Goal: Communication & Community: Ask a question

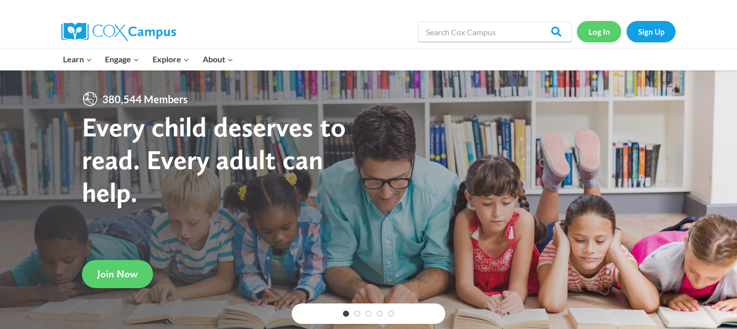
click at [586, 31] on link "Log In" at bounding box center [599, 31] width 45 height 21
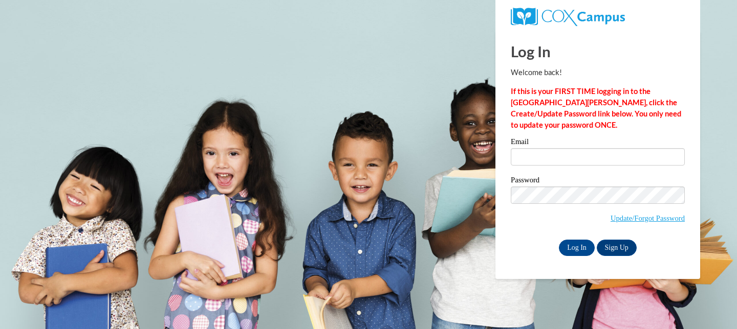
click at [559, 159] on input "Email" at bounding box center [598, 156] width 174 height 17
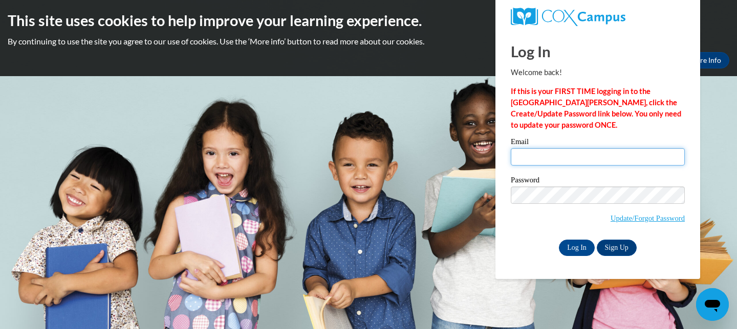
type input "rebecca.tremmel@rusd.org"
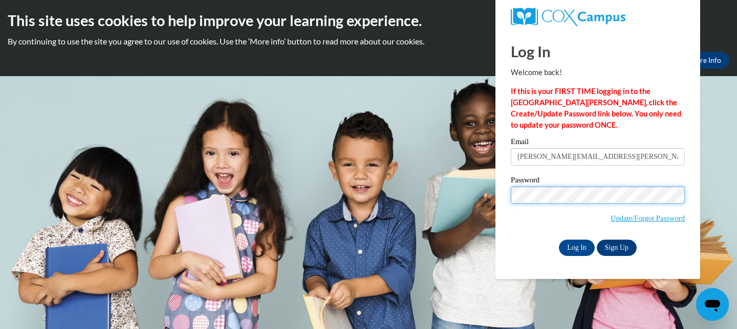
click at [559, 240] on input "Log In" at bounding box center [577, 248] width 36 height 16
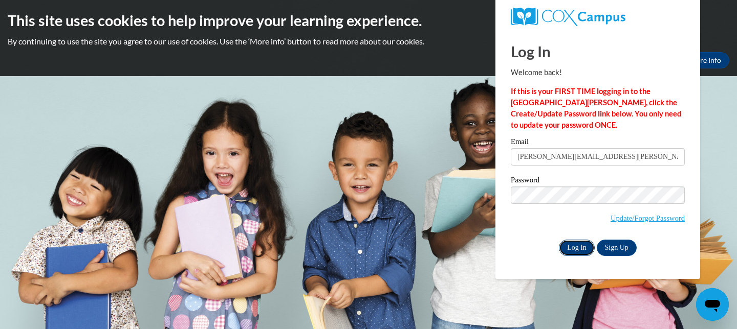
click at [583, 249] on input "Log In" at bounding box center [577, 248] width 36 height 16
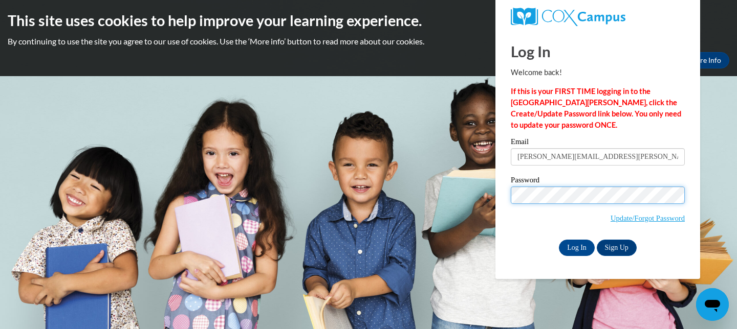
click at [559, 240] on input "Log In" at bounding box center [577, 248] width 36 height 16
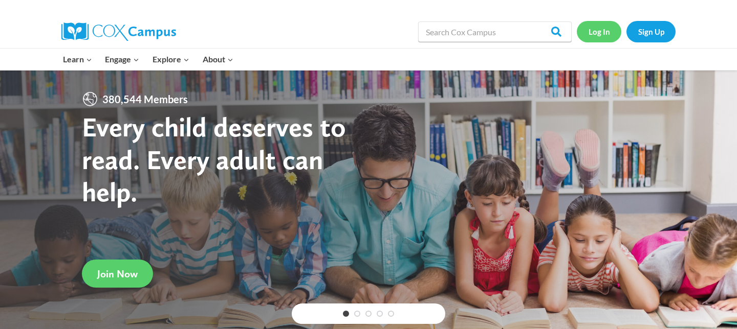
click at [598, 35] on link "Log In" at bounding box center [599, 31] width 45 height 21
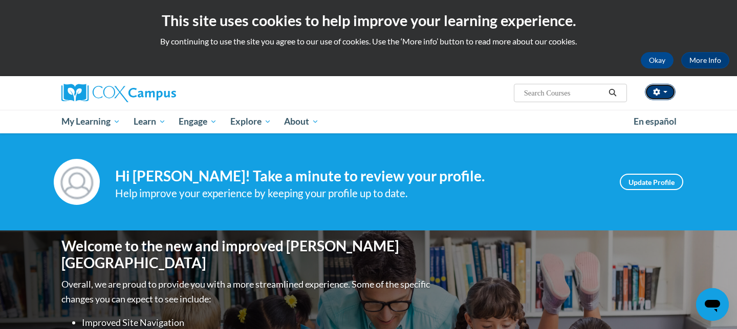
click at [665, 94] on button "button" at bounding box center [660, 92] width 31 height 16
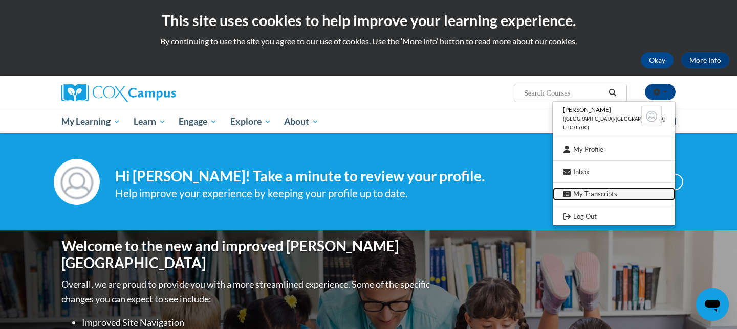
click at [608, 192] on link "My Transcripts" at bounding box center [614, 194] width 122 height 13
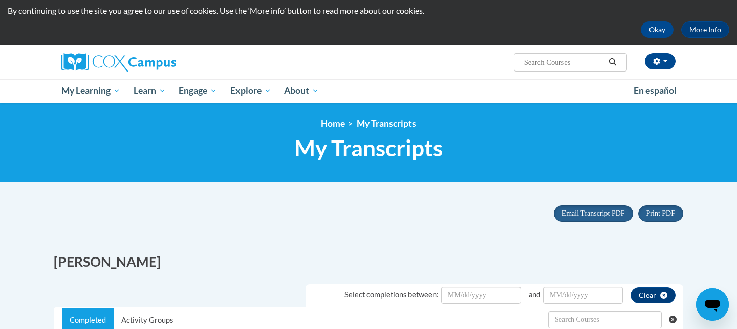
scroll to position [29, 0]
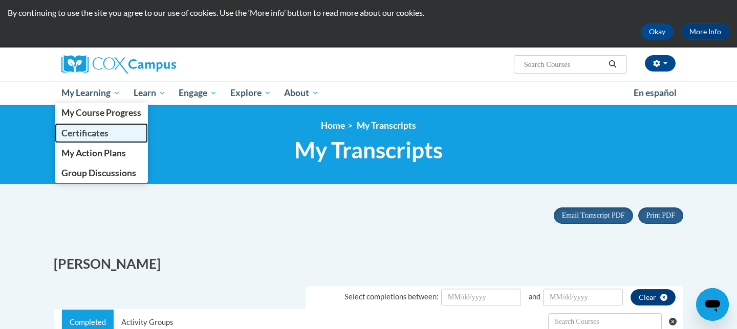
click at [102, 131] on span "Certificates" at bounding box center [84, 133] width 47 height 11
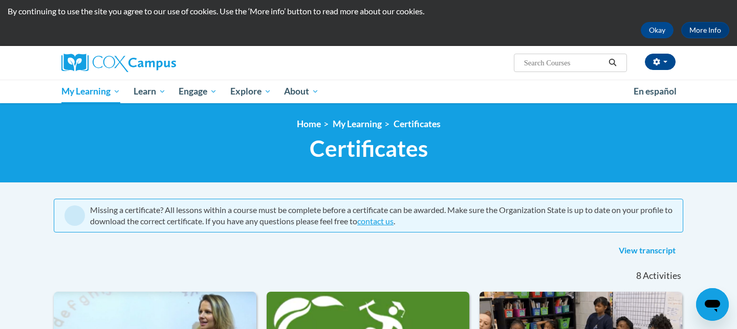
scroll to position [2, 0]
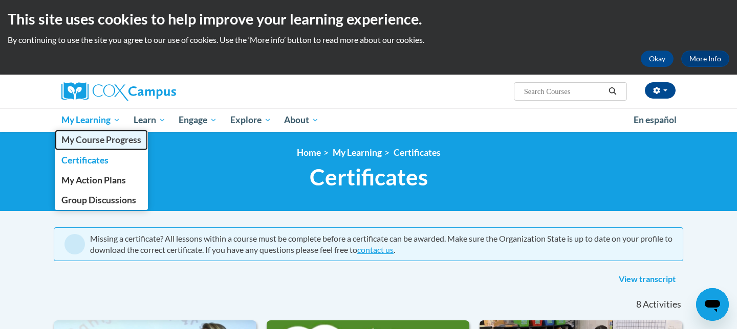
click at [116, 141] on span "My Course Progress" at bounding box center [101, 140] width 80 height 11
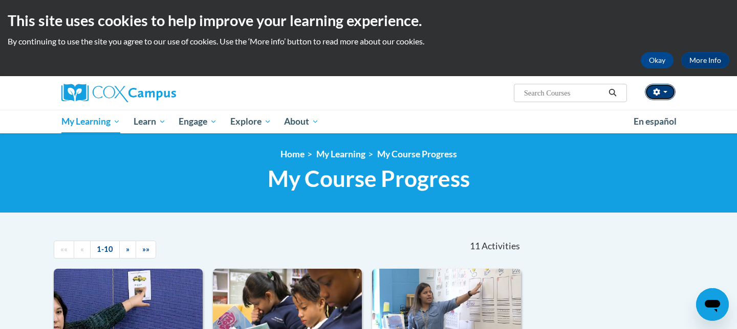
click at [669, 92] on button "button" at bounding box center [660, 92] width 31 height 16
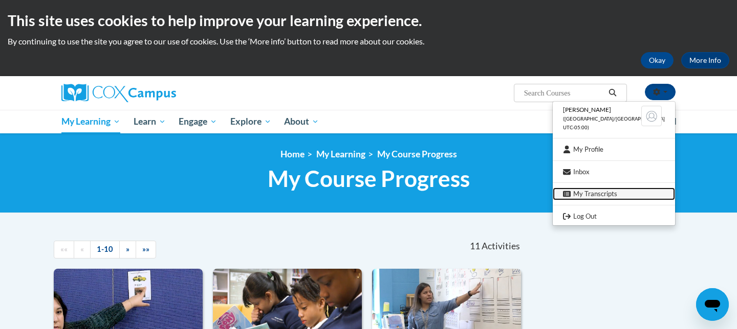
click at [606, 194] on link "My Transcripts" at bounding box center [614, 194] width 122 height 13
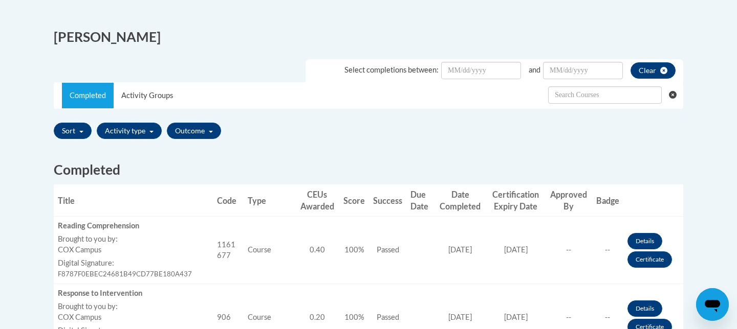
scroll to position [253, 0]
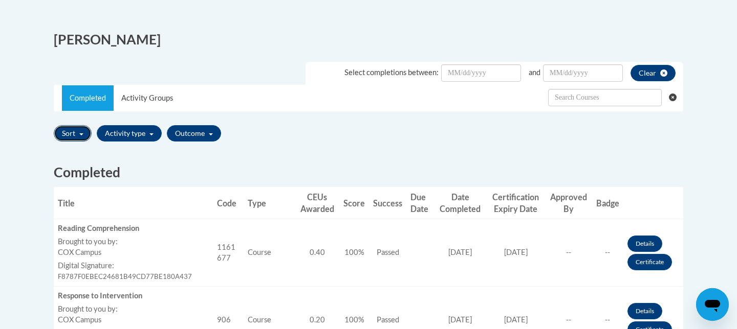
click at [83, 136] on span "button" at bounding box center [81, 135] width 4 height 2
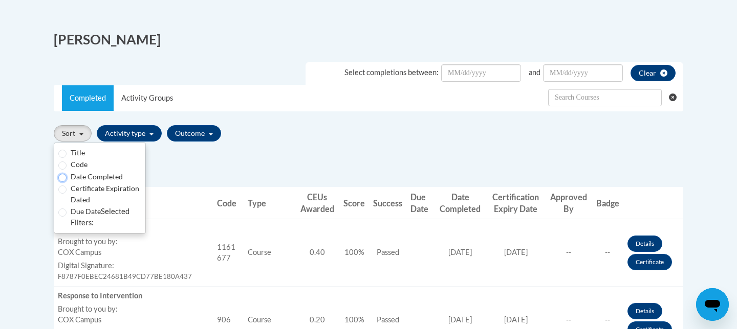
click at [63, 179] on input "Date Completed" at bounding box center [62, 178] width 8 height 8
radio input "true"
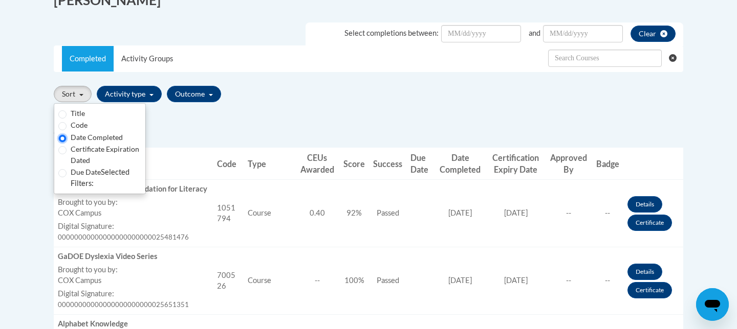
scroll to position [294, 0]
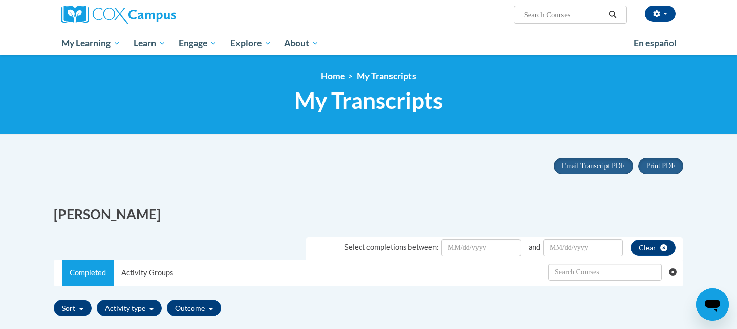
scroll to position [71, 0]
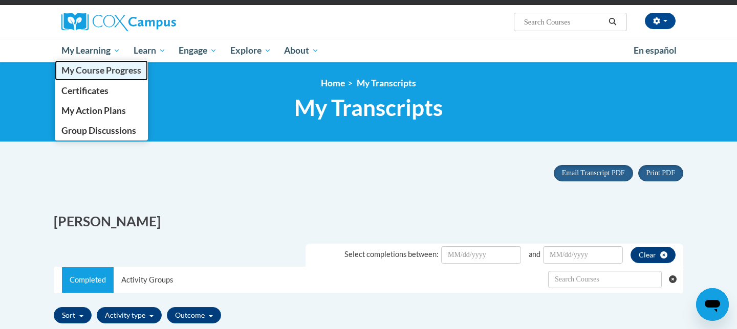
click at [109, 74] on span "My Course Progress" at bounding box center [101, 70] width 80 height 11
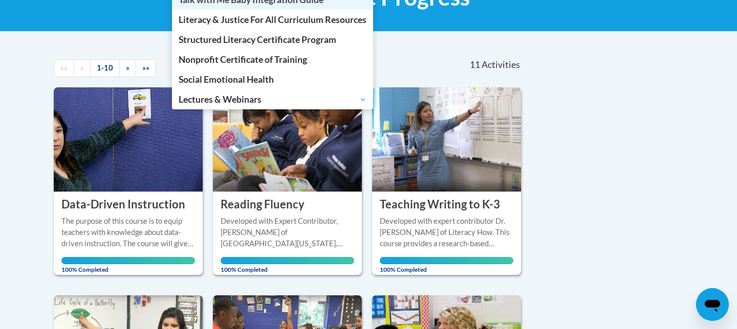
scroll to position [193, 0]
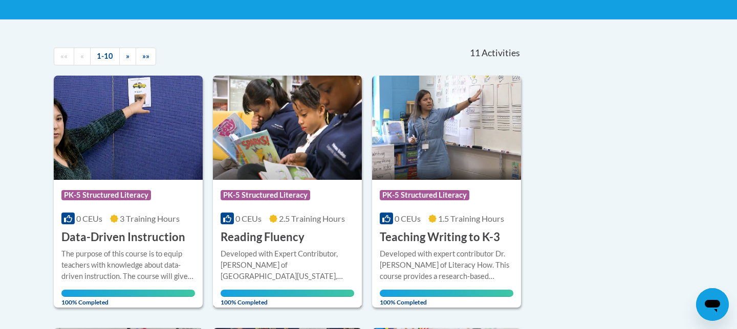
click at [257, 178] on img at bounding box center [287, 128] width 149 height 104
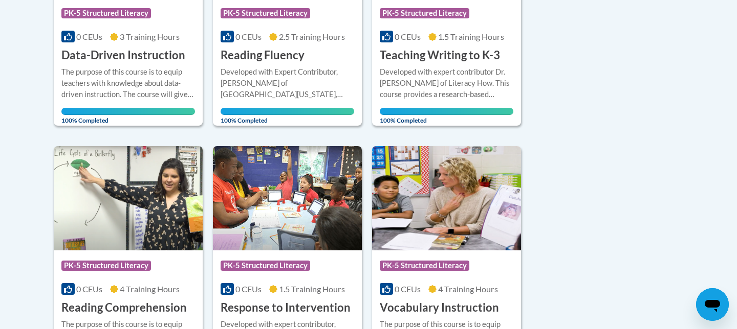
scroll to position [372, 0]
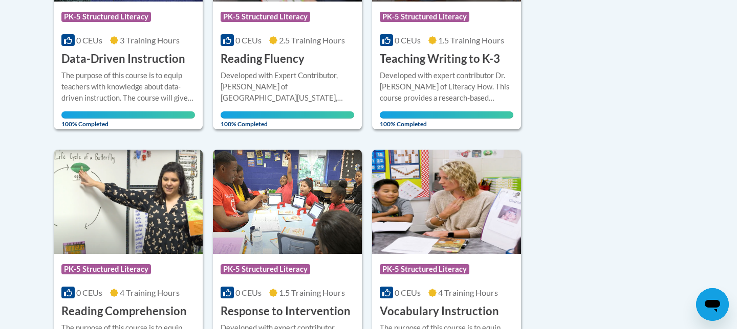
click at [703, 307] on icon "Open messaging window" at bounding box center [712, 305] width 18 height 18
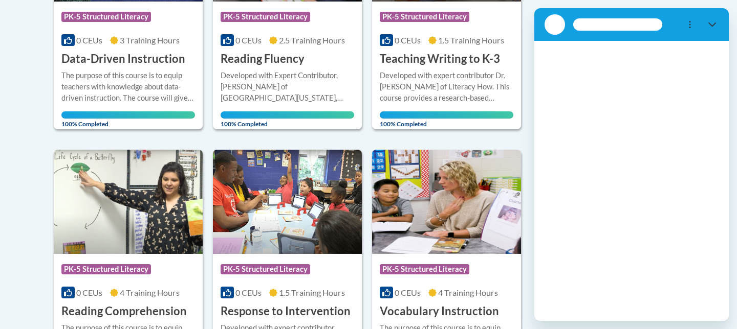
scroll to position [0, 0]
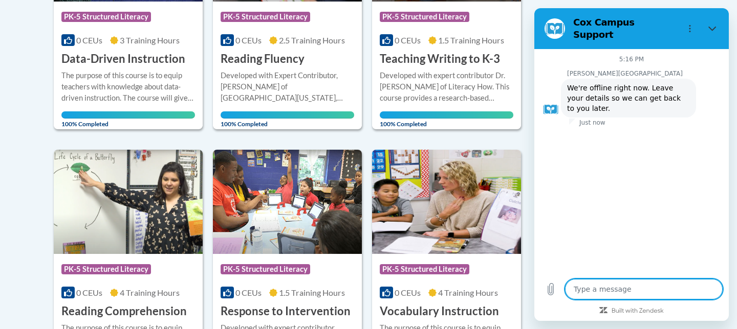
type textarea "x"
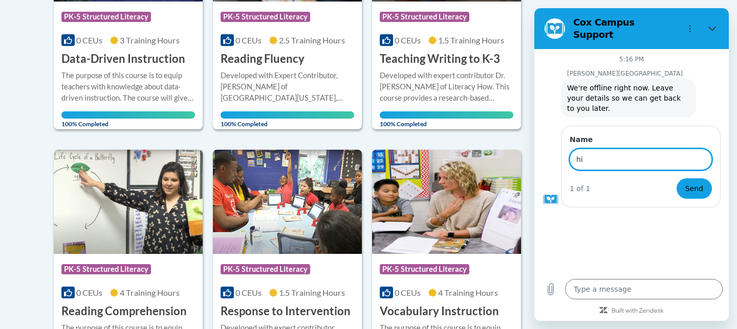
type input "h"
type input "[PERSON_NAME]"
click at [694, 183] on span "Send" at bounding box center [694, 189] width 18 height 12
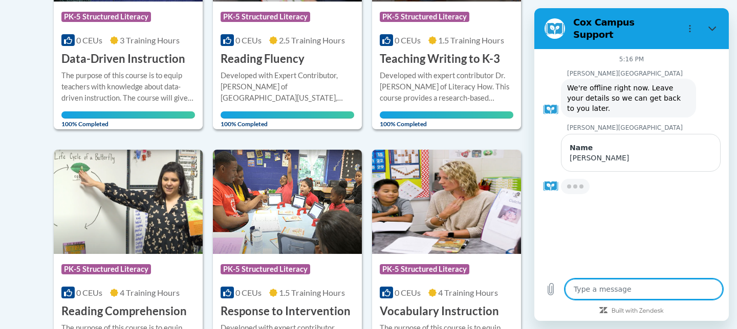
click at [610, 289] on textarea at bounding box center [644, 289] width 158 height 20
type textarea "x"
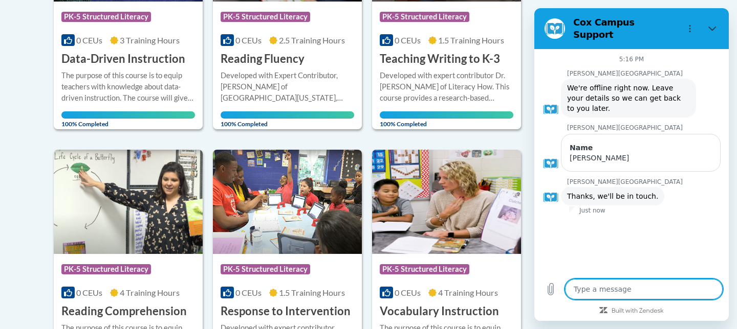
type textarea "H"
type textarea "x"
type textarea "Hi"
type textarea "x"
type textarea "Hi,"
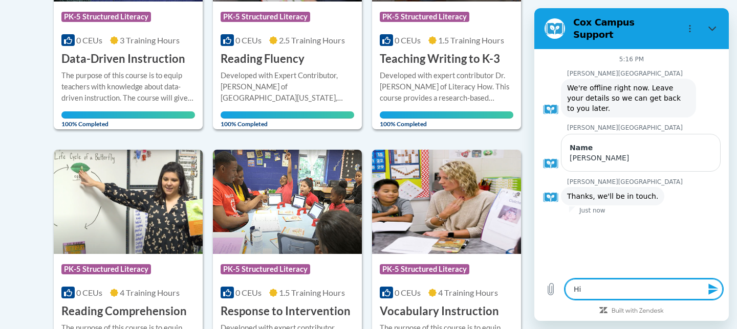
type textarea "x"
type textarea "Hi,"
type textarea "x"
type textarea "Hi, I"
type textarea "x"
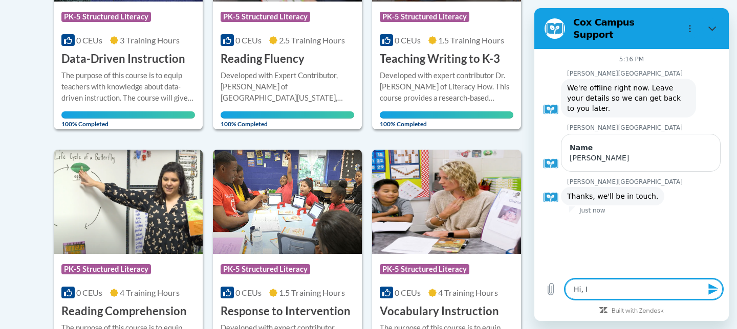
type textarea "Hi, I"
type textarea "x"
type textarea "Hi, I"
type textarea "x"
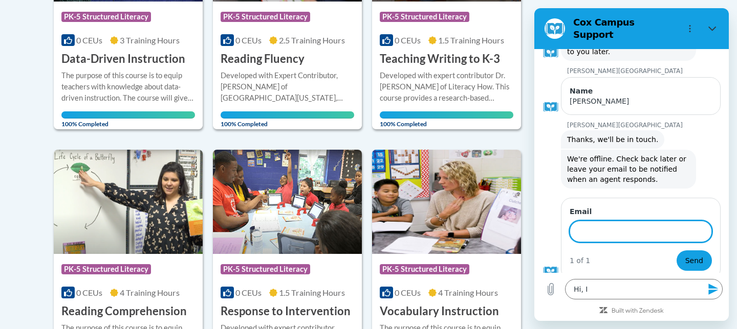
scroll to position [55, 0]
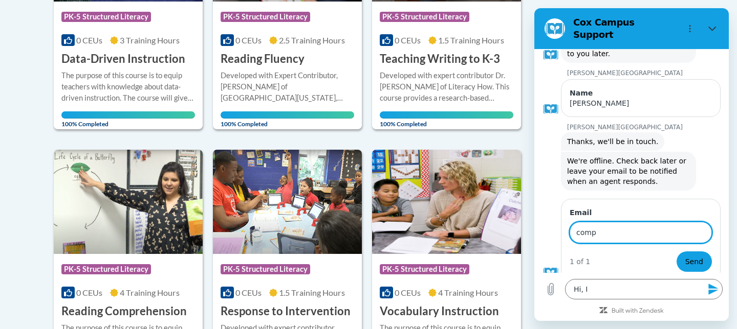
click at [604, 230] on input "comp" at bounding box center [640, 232] width 142 height 21
type input "c"
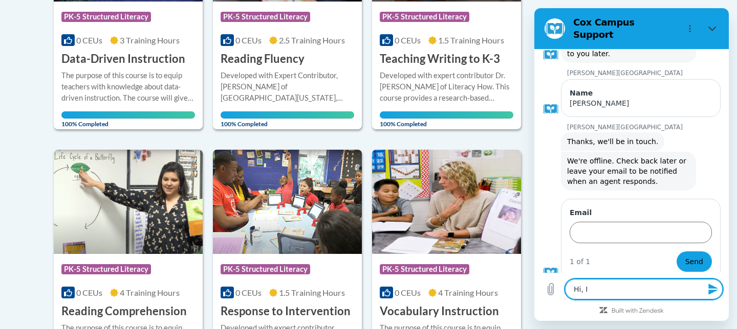
click at [606, 293] on textarea "Hi, I" at bounding box center [644, 289] width 158 height 20
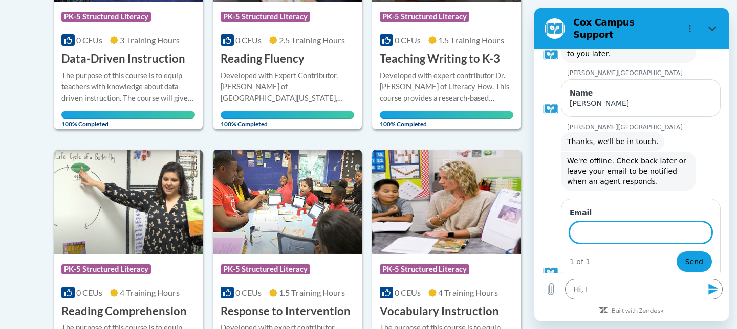
click at [598, 231] on input "Email" at bounding box center [640, 232] width 142 height 21
click at [601, 290] on textarea "Hi, I" at bounding box center [644, 289] width 158 height 20
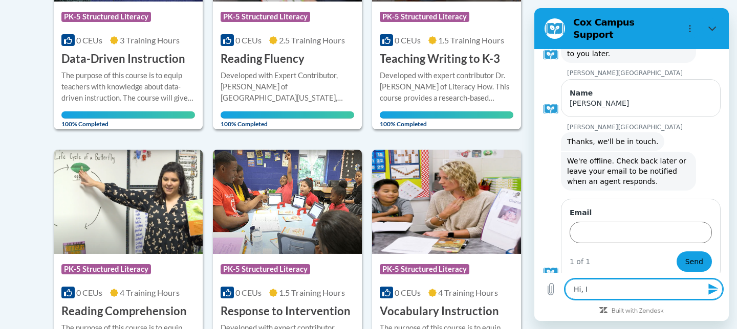
type textarea "Hi, I c"
type textarea "x"
type textarea "Hi, I co"
type textarea "x"
type textarea "Hi, I com"
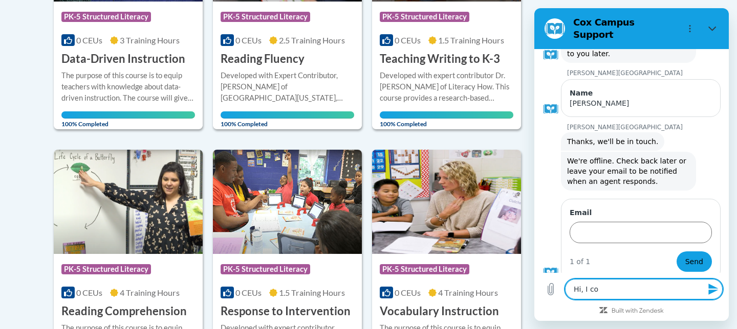
type textarea "x"
type textarea "Hi, I comp"
type textarea "x"
type textarea "Hi, I compl"
type textarea "x"
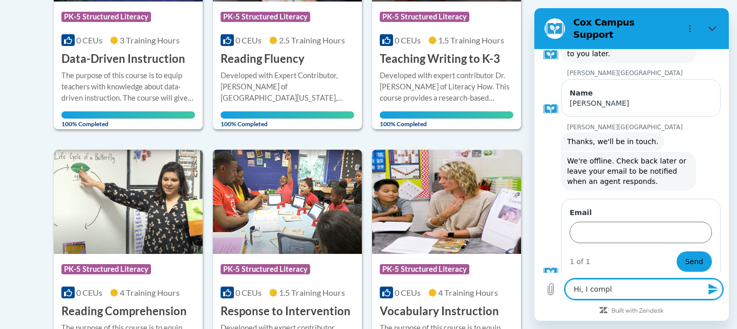
type textarea "Hi, I comple"
type textarea "x"
type textarea "Hi, I complet"
type textarea "x"
type textarea "Hi, I complete"
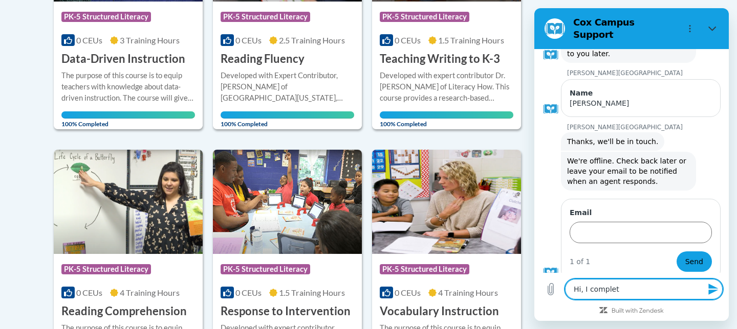
type textarea "x"
type textarea "Hi, I completed"
type textarea "x"
type textarea "Hi, I completed"
type textarea "x"
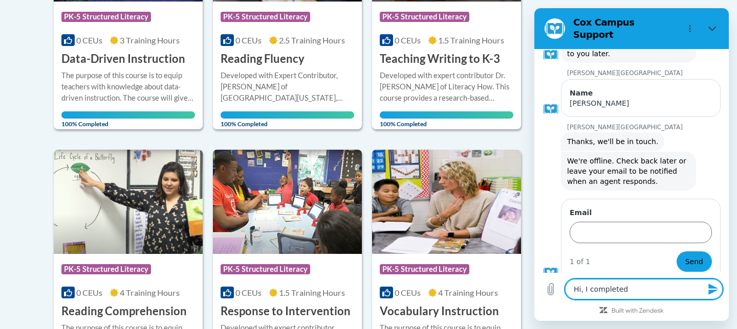
type textarea "Hi, I completed 3"
type textarea "x"
type textarea "Hi, I completed 3"
type textarea "x"
type textarea "Hi, I completed 3 m"
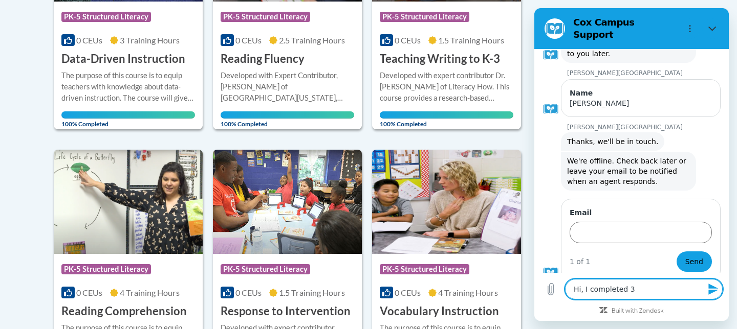
type textarea "x"
type textarea "Hi, I completed 3 mo"
type textarea "x"
type textarea "Hi, I completed 3 mod"
type textarea "x"
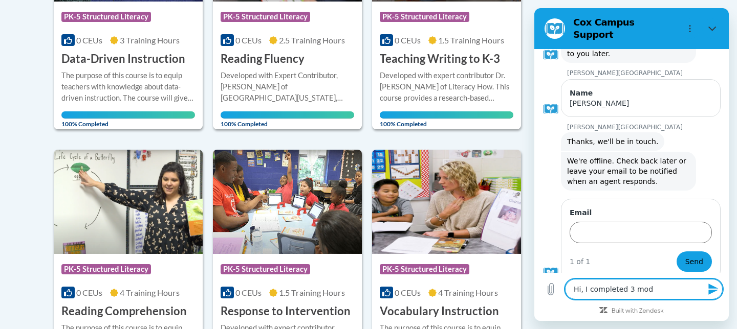
type textarea "Hi, I completed 3 modu"
type textarea "x"
type textarea "Hi, I completed 3 modul"
type textarea "x"
type textarea "Hi, I completed 3 module"
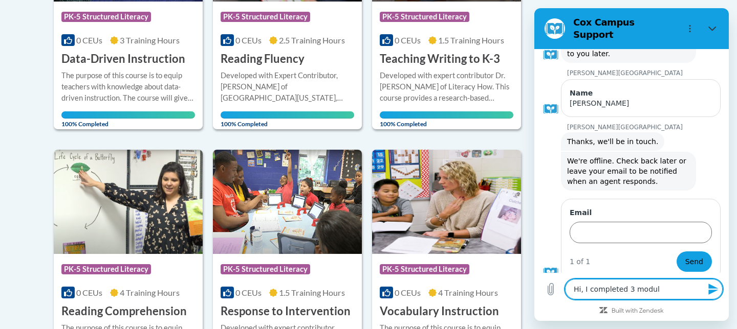
type textarea "x"
type textarea "Hi, I completed 3 modules"
type textarea "x"
type textarea "Hi, I completed 3 modules"
type textarea "x"
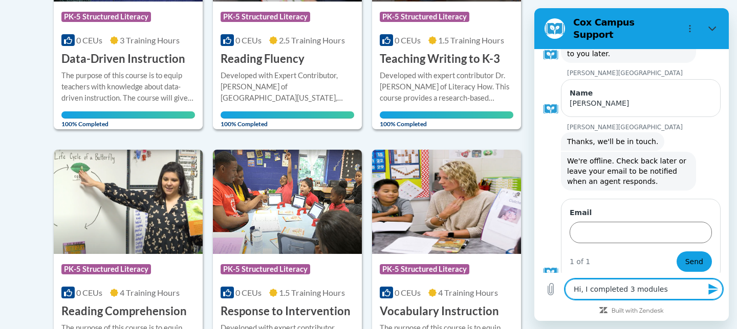
type textarea "Hi, I completed 3 modules t"
type textarea "x"
type textarea "Hi, I completed 3 modules th"
type textarea "x"
type textarea "Hi, I completed 3 modules thi"
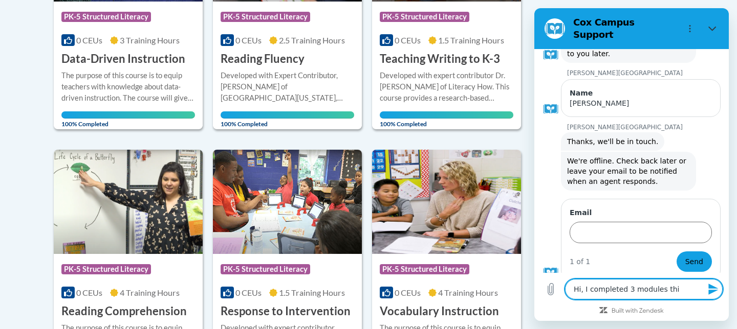
type textarea "x"
type textarea "Hi, I completed 3 modules this"
type textarea "x"
type textarea "Hi, I completed 3 modules this"
type textarea "x"
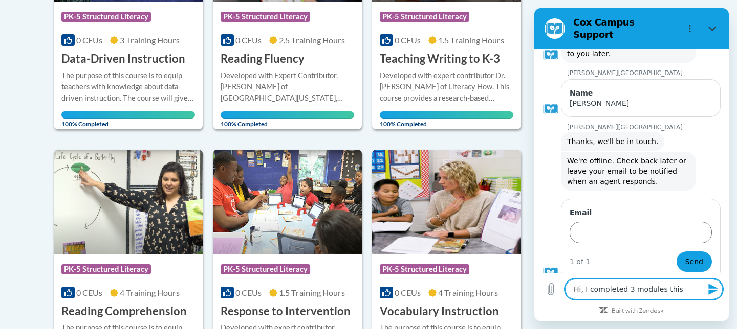
type textarea "Hi, I completed 3 modules this w"
type textarea "x"
type textarea "Hi, I completed 3 modules this we"
type textarea "x"
type textarea "Hi, I completed 3 modules this wee"
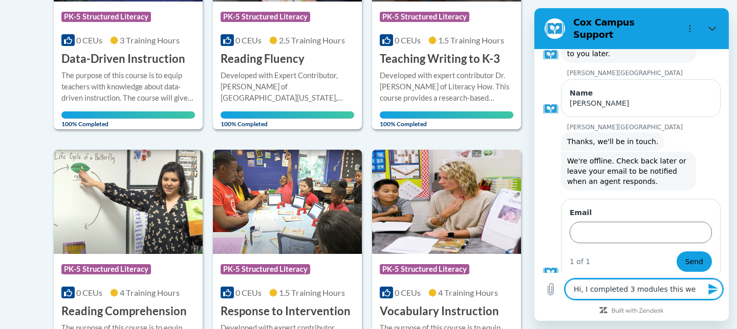
type textarea "x"
type textarea "Hi, I completed 3 modules this week"
type textarea "x"
type textarea "Hi, I completed 3 modules this weeke"
type textarea "x"
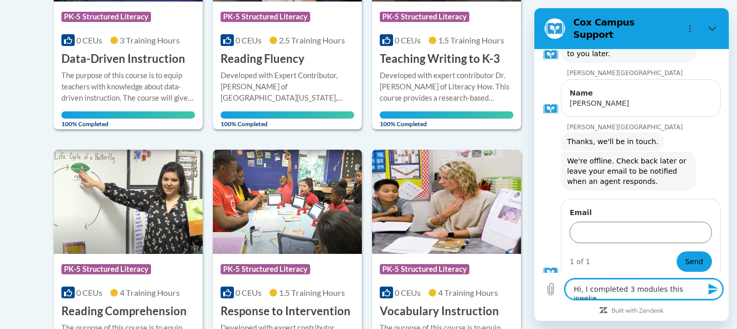
type textarea "Hi, I completed 3 modules this weeken"
type textarea "x"
type textarea "Hi, I completed 3 modules this weekend"
type textarea "x"
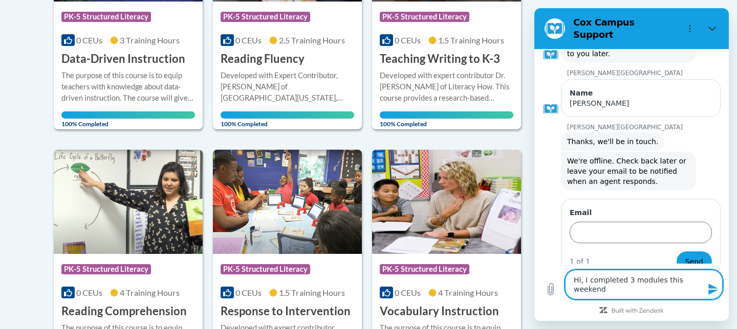
type textarea "Hi, I completed 3 modules this weekend."
type textarea "x"
type textarea "Hi, I completed 3 modules this weekend.."
type textarea "x"
type textarea "Hi, I completed 3 modules this weekend..."
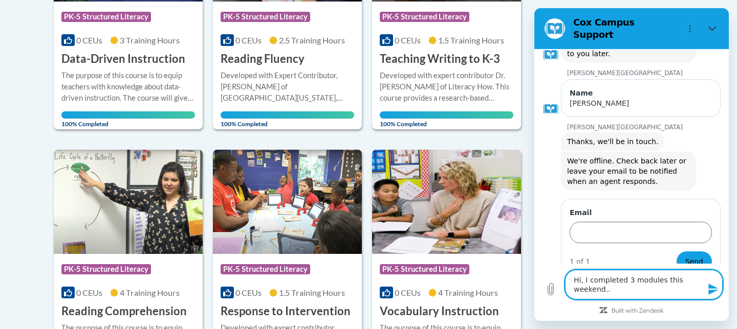
type textarea "x"
type textarea "Hi, I completed 3 modules this weekend...T"
type textarea "x"
type textarea "Hi, I completed 3 modules this weekend...Te"
type textarea "x"
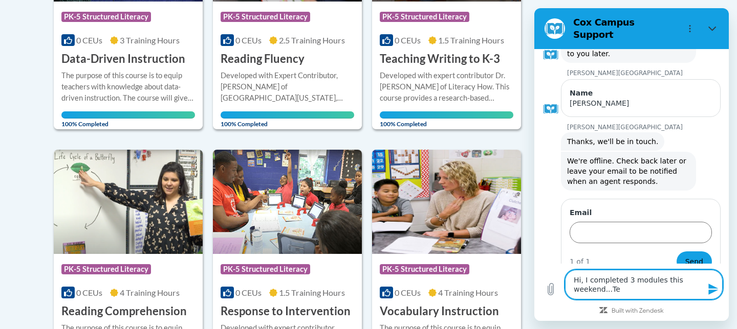
type textarea "Hi, I completed 3 modules this weekend...Tea"
type textarea "x"
type textarea "Hi, I completed 3 modules this weekend...Teac"
type textarea "x"
type textarea "Hi, I completed 3 modules this weekend...Teach"
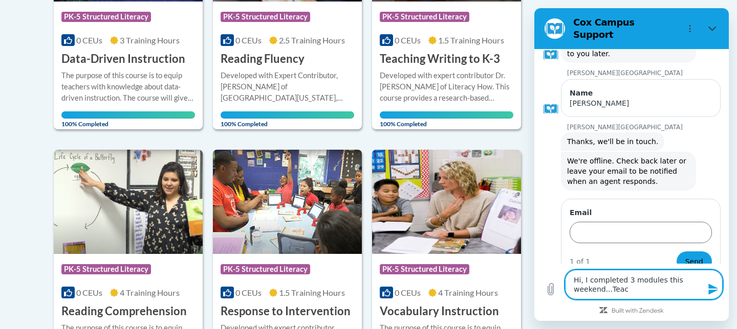
type textarea "x"
type textarea "Hi, I completed 3 modules this weekend...Teachi"
type textarea "x"
type textarea "Hi, I completed 3 modules this weekend...Teachin"
type textarea "x"
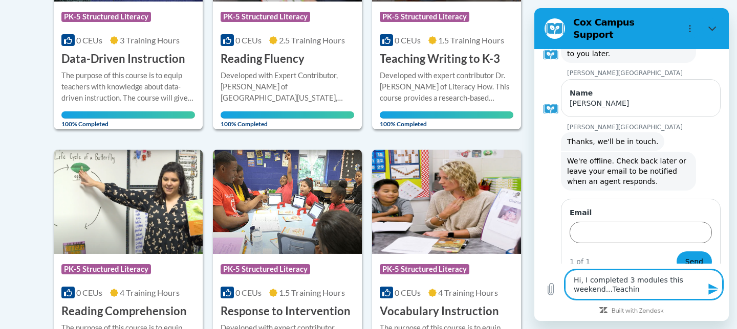
type textarea "Hi, I completed 3 modules this weekend...Teaching"
type textarea "x"
type textarea "Hi, I completed 3 modules this weekend...Teaching"
type textarea "x"
type textarea "Hi, I completed 3 modules this weekend...Teaching W"
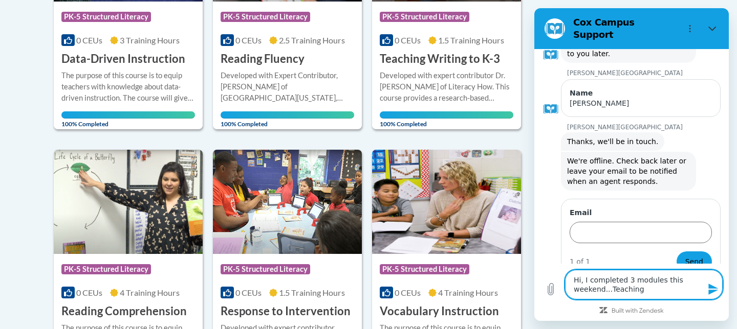
type textarea "x"
type textarea "Hi, I completed 3 modules this weekend...Teaching Wr"
type textarea "x"
type textarea "Hi, I completed 3 modules this weekend...Teaching Wri"
type textarea "x"
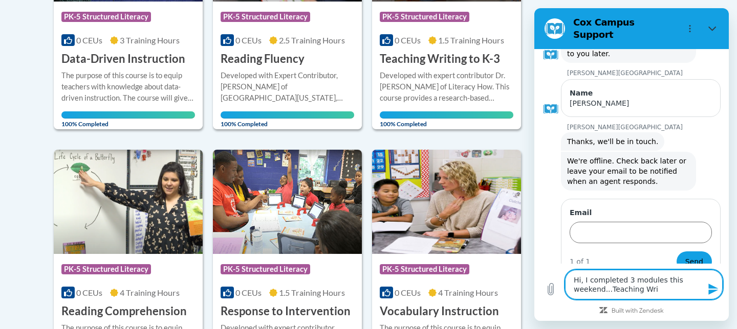
type textarea "Hi, I completed 3 modules this weekend...Teaching Writ"
type textarea "x"
type textarea "Hi, I completed 3 modules this weekend...Teaching Writi"
type textarea "x"
type textarea "Hi, I completed 3 modules this weekend...Teaching Writin"
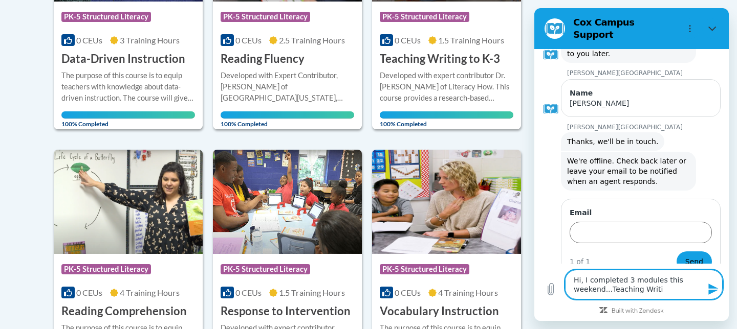
type textarea "x"
type textarea "Hi, I completed 3 modules this weekend...Teaching Writing"
type textarea "x"
type textarea "Hi, I completed 3 modules this weekend...Teaching Writing"
type textarea "x"
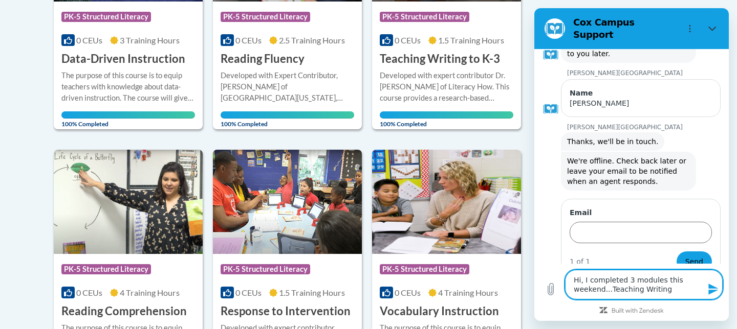
type textarea "Hi, I completed 3 modules this weekend...Teaching Writing t"
type textarea "x"
type textarea "Hi, I completed 3 modules this weekend...Teaching Writing to"
type textarea "x"
type textarea "Hi, I completed 3 modules this weekend...Teaching Writing to"
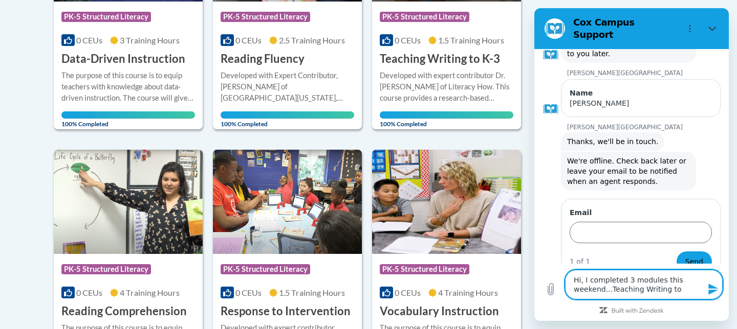
type textarea "x"
type textarea "Hi, I completed 3 modules this weekend...Teaching Writing to K"
type textarea "x"
type textarea "Hi, I completed 3 modules this weekend...Teaching Writing to K-"
type textarea "x"
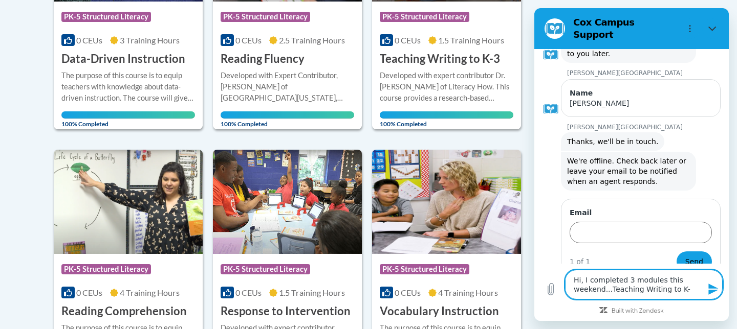
type textarea "Hi, I completed 3 modules this weekend...Teaching Writing to K-3"
type textarea "x"
type textarea "Hi, I completed 3 modules this weekend...Teaching Writing to K-3,"
type textarea "x"
type textarea "Hi, I completed 3 modules this weekend...Teaching Writing to K-3,"
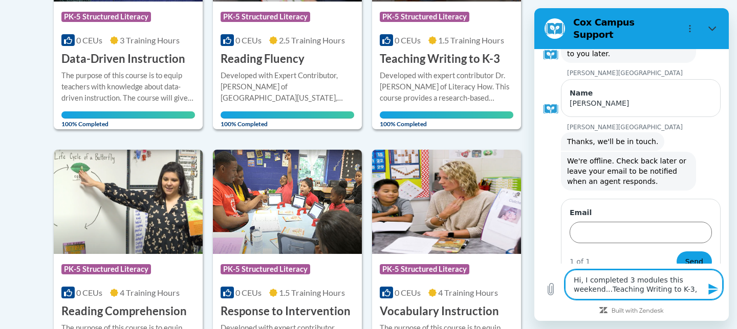
type textarea "x"
type textarea "Hi, I completed 3 modules this weekend...Teaching Writing to K-3, R"
type textarea "x"
type textarea "Hi, I completed 3 modules this weekend...Teaching Writing to K-3, Re"
type textarea "x"
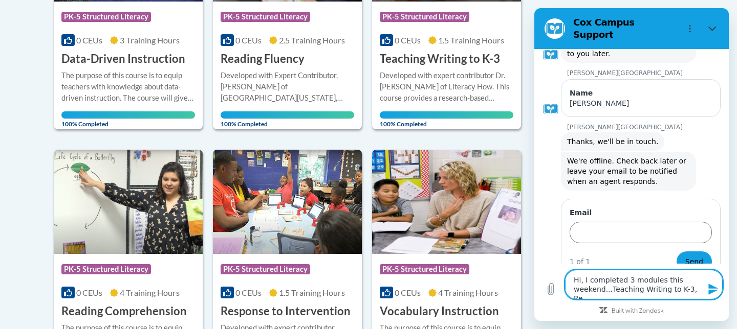
type textarea "Hi, I completed 3 modules this weekend...Teaching Writing to K-3, Rea"
type textarea "x"
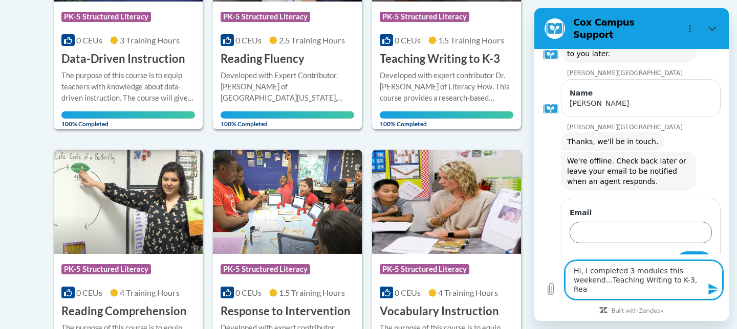
type textarea "Hi, I completed 3 modules this weekend...Teaching Writing to K-3, Read"
type textarea "x"
type textarea "Hi, I completed 3 modules this weekend...Teaching Writing to K-3, Readi"
type textarea "x"
type textarea "Hi, I completed 3 modules this weekend...Teaching Writing to K-3, Readin"
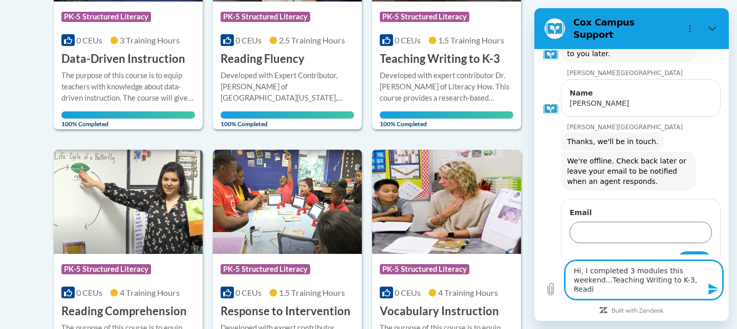
type textarea "x"
type textarea "Hi, I completed 3 modules this weekend...Teaching Writing to K-3, Reading"
type textarea "x"
type textarea "Hi, I completed 3 modules this weekend...Teaching Writing to K-3, Reading"
type textarea "x"
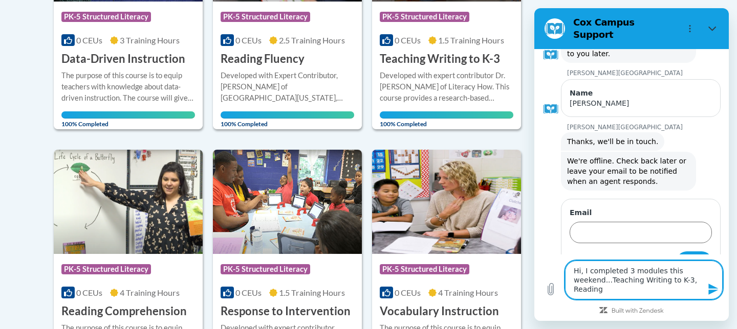
type textarea "Hi, I completed 3 modules this weekend...Teaching Writing to K-3, Reading F"
type textarea "x"
type textarea "Hi, I completed 3 modules this weekend...Teaching Writing to K-3, Reading Fl"
type textarea "x"
type textarea "Hi, I completed 3 modules this weekend...Teaching Writing to K-3, Reading Flu"
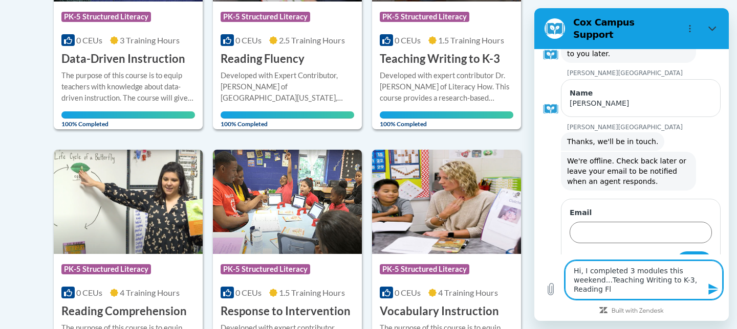
type textarea "x"
type textarea "Hi, I completed 3 modules this weekend...Teaching Writing to K-3, Reading Flue"
type textarea "x"
type textarea "Hi, I completed 3 modules this weekend...Teaching Writing to K-3, Reading Fluen"
type textarea "x"
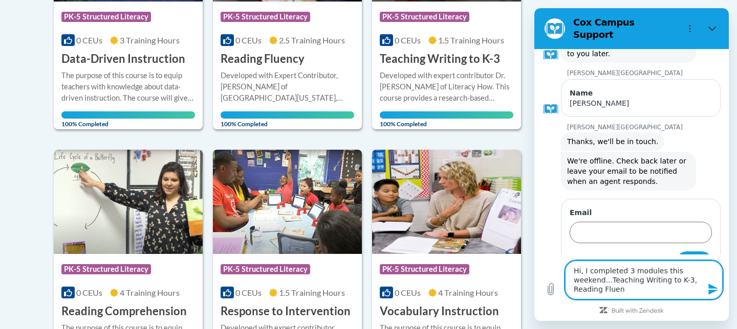
type textarea "Hi, I completed 3 modules this weekend...Teaching Writing to K-3, Reading Fluenc"
type textarea "x"
type textarea "Hi, I completed 3 modules this weekend...Teaching Writing to K-3, Reading Fluen…"
type textarea "x"
type textarea "Hi, I completed 3 modules this weekend...Teaching Writing to K-3, Reading Fluen…"
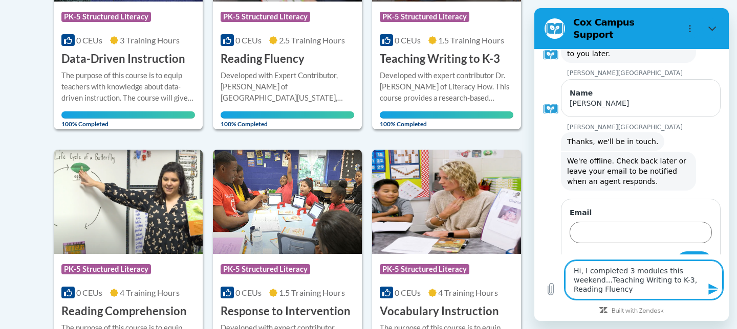
type textarea "x"
type textarea "Hi, I completed 3 modules this weekend...Teaching Writing to K-3, Reading Fluen…"
type textarea "x"
type textarea "Hi, I completed 3 modules this weekend...Teaching Writing to K-3, Reading Fluen…"
type textarea "x"
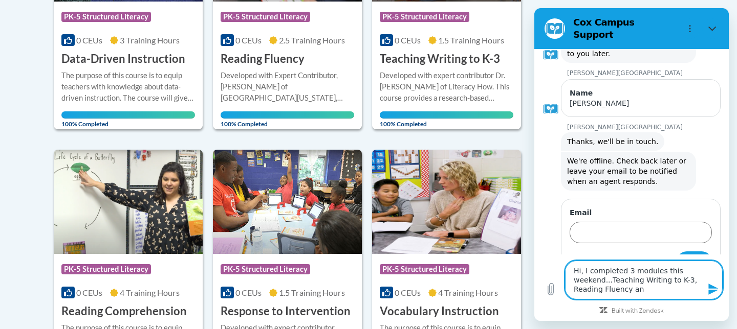
type textarea "Hi, I completed 3 modules this weekend...Teaching Writing to K-3, Reading Fluen…"
type textarea "x"
type textarea "Hi, I completed 3 modules this weekend...Teaching Writing to K-3, Reading Fluen…"
type textarea "x"
type textarea "Hi, I completed 3 modules this weekend...Teaching Writing to K-3, Reading Fluen…"
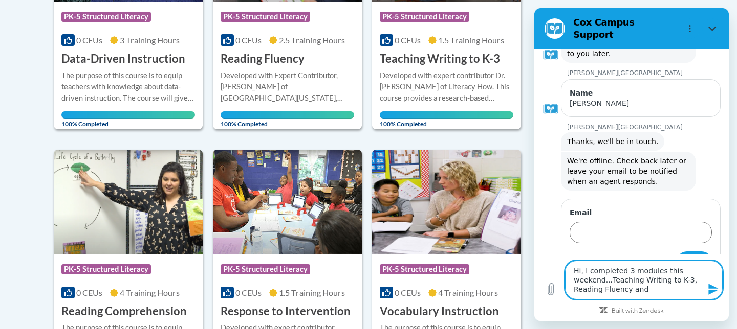
type textarea "x"
type textarea "Hi, I completed 3 modules this weekend...Teaching Writing to K-3, Reading Fluen…"
type textarea "x"
type textarea "Hi, I completed 3 modules this weekend...Teaching Writing to K-3, Reading Fluen…"
type textarea "x"
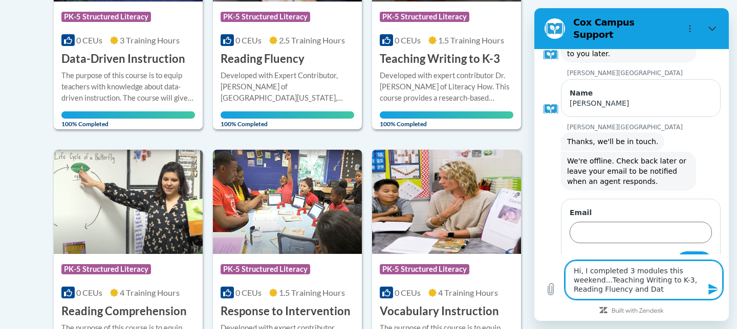
type textarea "Hi, I completed 3 modules this weekend...Teaching Writing to K-3, Reading Fluen…"
type textarea "x"
type textarea "Hi, I completed 3 modules this weekend...Teaching Writing to K-3, Reading Fluen…"
type textarea "x"
type textarea "Hi, I completed 3 modules this weekend...Teaching Writing to K-3, Reading Fluen…"
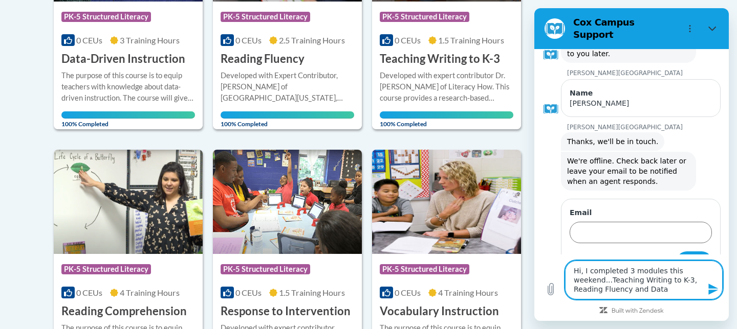
type textarea "x"
type textarea "Hi, I completed 3 modules this weekend...Teaching Writing to K-3, Reading Fluen…"
type textarea "x"
type textarea "Hi, I completed 3 modules this weekend...Teaching Writing to K-3, Reading Fluen…"
type textarea "x"
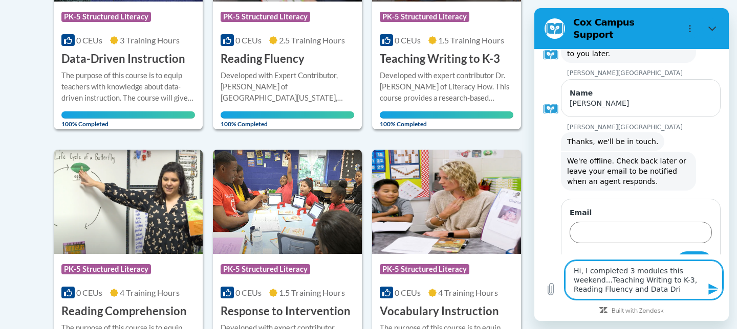
type textarea "Hi, I completed 3 modules this weekend...Teaching Writing to K-3, Reading Fluen…"
type textarea "x"
type textarea "Hi, I completed 3 modules this weekend...Teaching Writing to K-3, Reading Fluen…"
type textarea "x"
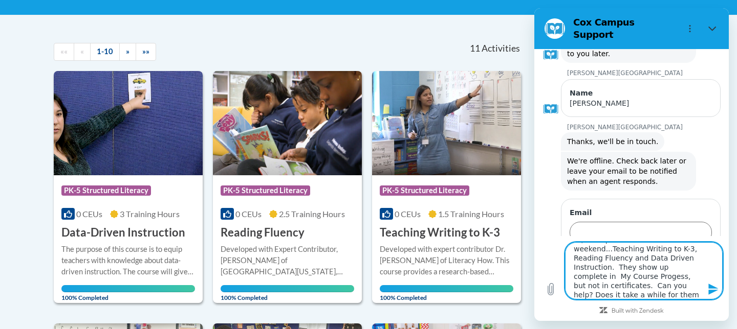
scroll to position [22, 0]
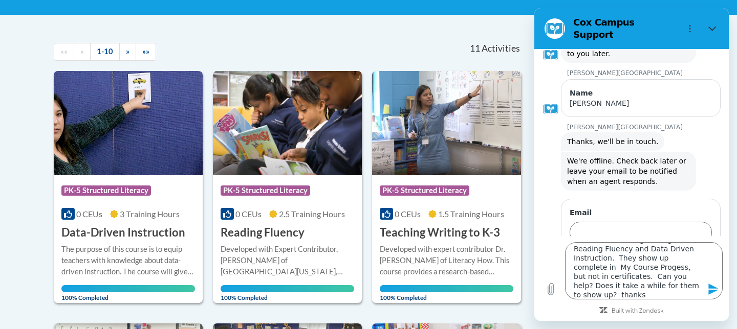
click at [711, 291] on icon "Send message" at bounding box center [713, 289] width 10 height 11
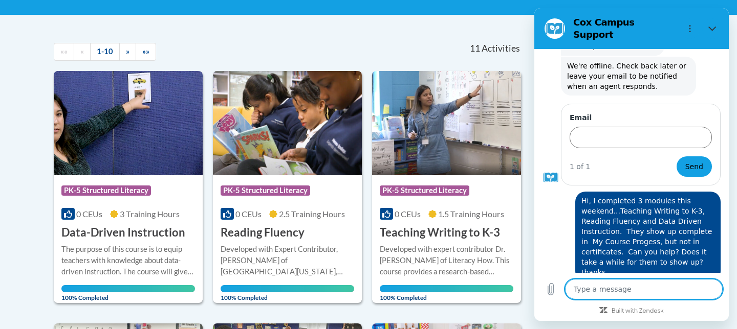
scroll to position [152, 0]
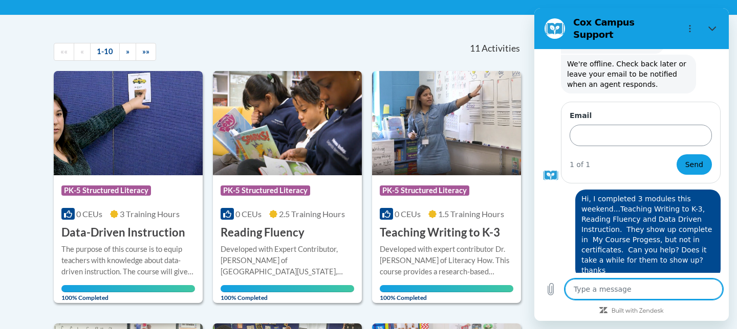
click at [611, 127] on input "Email" at bounding box center [640, 135] width 142 height 21
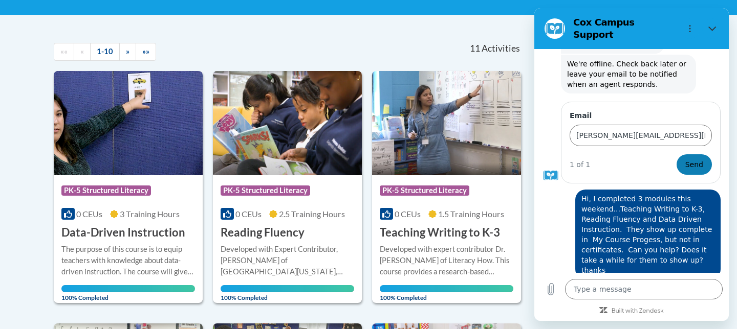
click at [702, 161] on span "Send" at bounding box center [694, 165] width 18 height 12
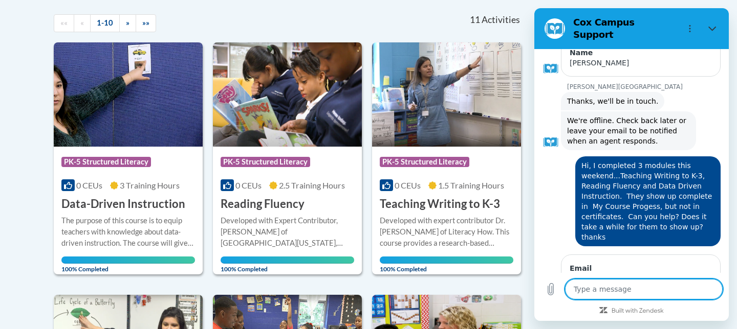
scroll to position [0, 0]
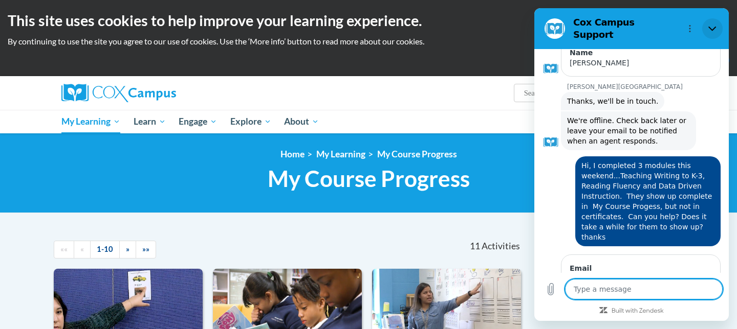
click at [712, 29] on button "Close" at bounding box center [712, 28] width 20 height 20
